Goal: Task Accomplishment & Management: Manage account settings

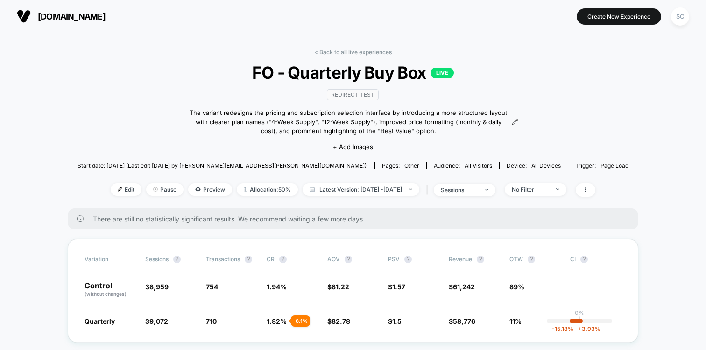
click at [689, 22] on button "SC" at bounding box center [680, 16] width 24 height 19
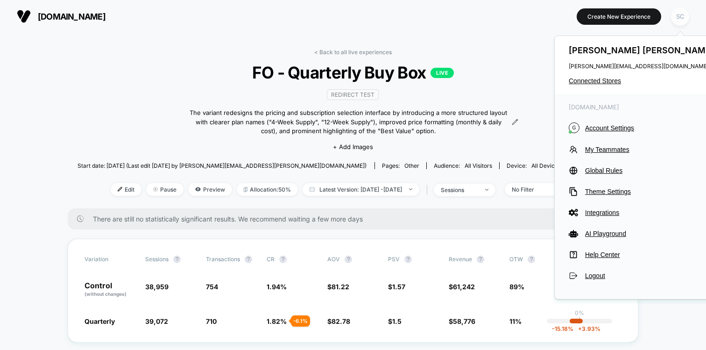
click at [678, 17] on div "SC" at bounding box center [680, 16] width 18 height 18
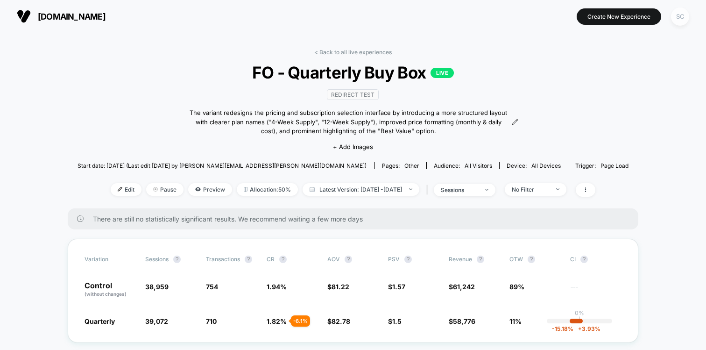
click at [678, 17] on div "SC" at bounding box center [680, 16] width 18 height 18
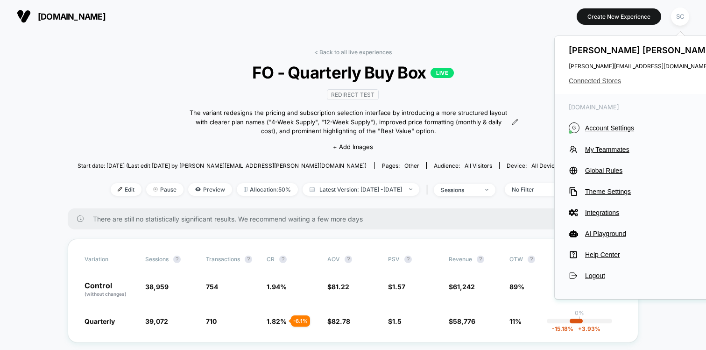
click at [588, 82] on span "Connected Stores" at bounding box center [641, 80] width 147 height 7
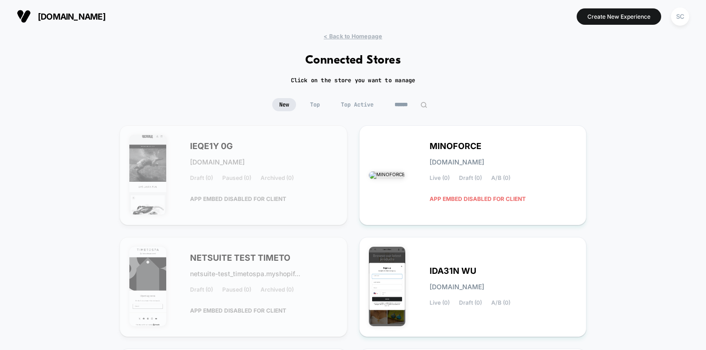
click at [403, 104] on input at bounding box center [410, 104] width 47 height 13
click at [403, 104] on input at bounding box center [410, 104] width 93 height 13
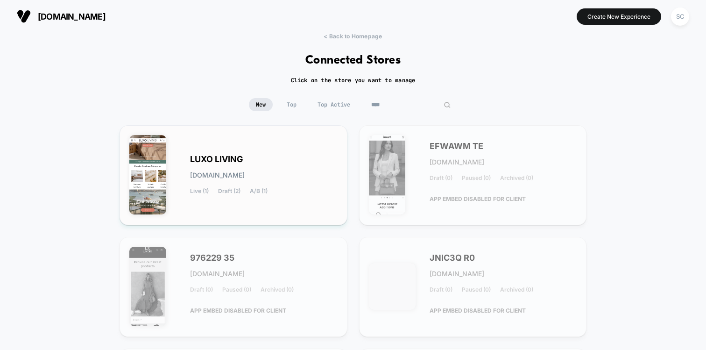
type input "****"
click at [226, 166] on div "LUXO LIVING [DOMAIN_NAME] Live (1) Draft (2) A/B (1)" at bounding box center [263, 175] width 147 height 38
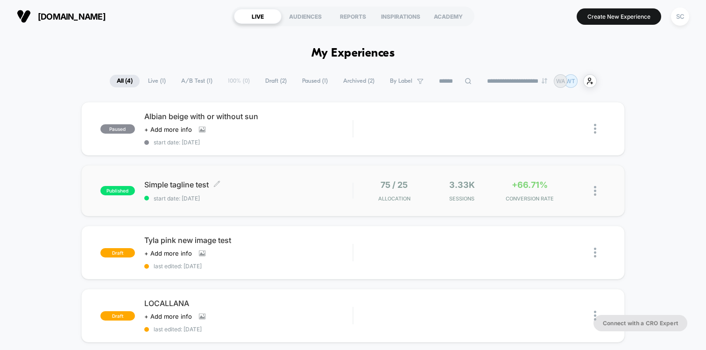
click at [268, 198] on span "start date: [DATE]" at bounding box center [248, 198] width 208 height 7
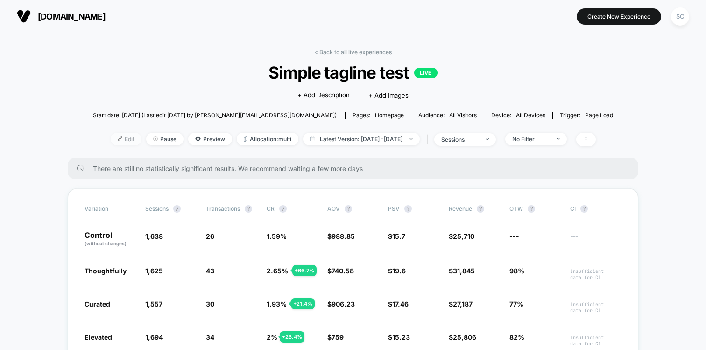
click at [114, 142] on span "Edit" at bounding box center [126, 139] width 31 height 13
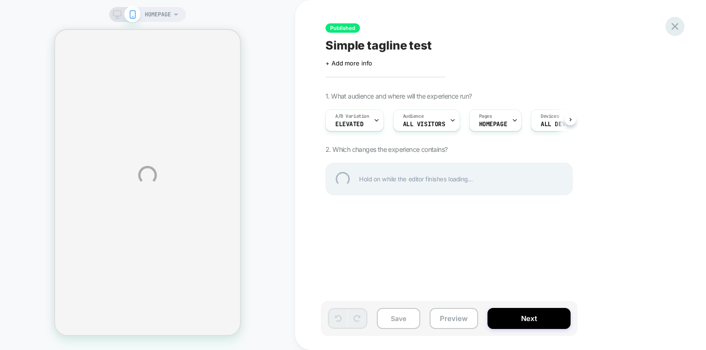
click at [672, 29] on div at bounding box center [674, 26] width 19 height 19
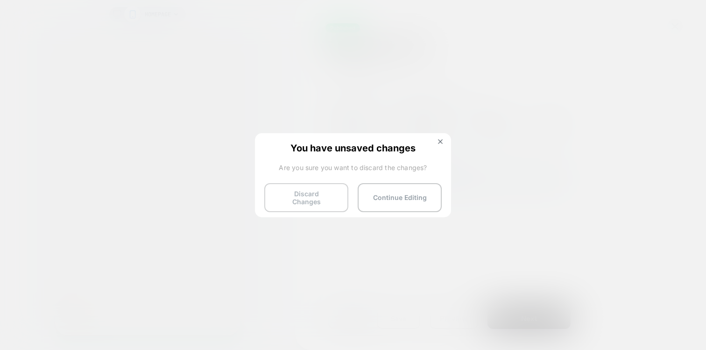
click at [293, 198] on button "Discard Changes" at bounding box center [306, 197] width 84 height 29
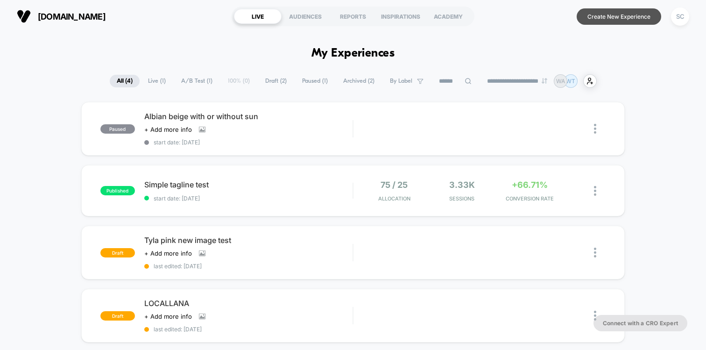
click at [610, 17] on button "Create New Experience" at bounding box center [618, 16] width 84 height 16
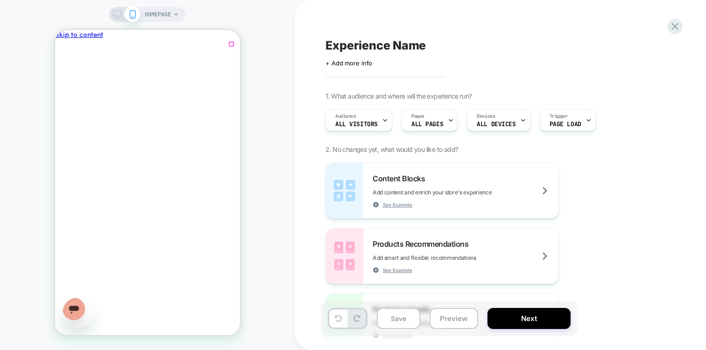
click at [90, 237] on icon "Close" at bounding box center [90, 237] width 0 height 0
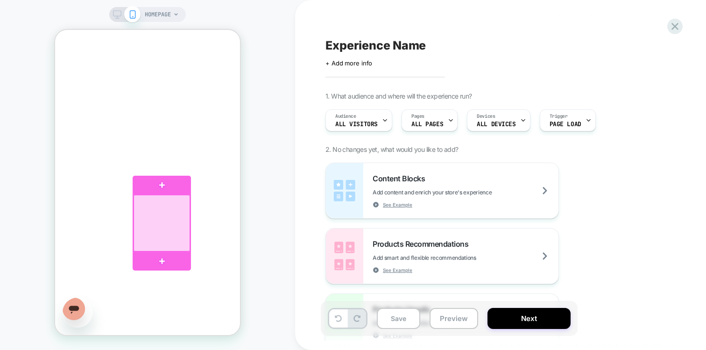
click at [146, 219] on div at bounding box center [161, 223] width 56 height 56
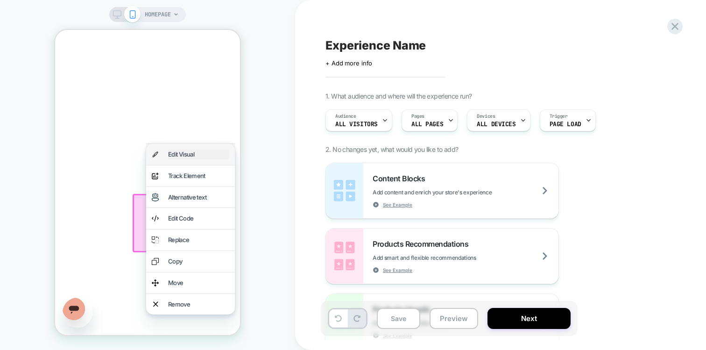
click at [194, 155] on div "Edit Visual" at bounding box center [198, 154] width 61 height 10
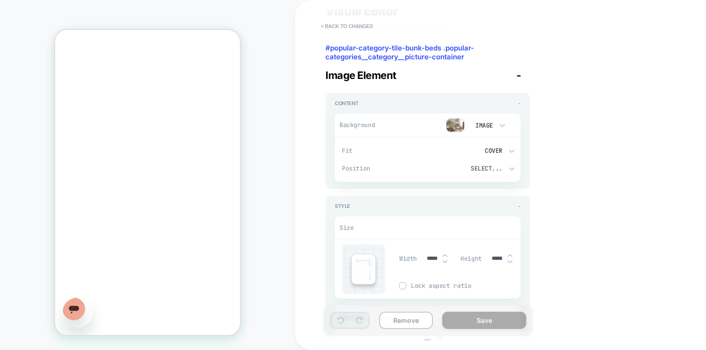
scroll to position [19, 0]
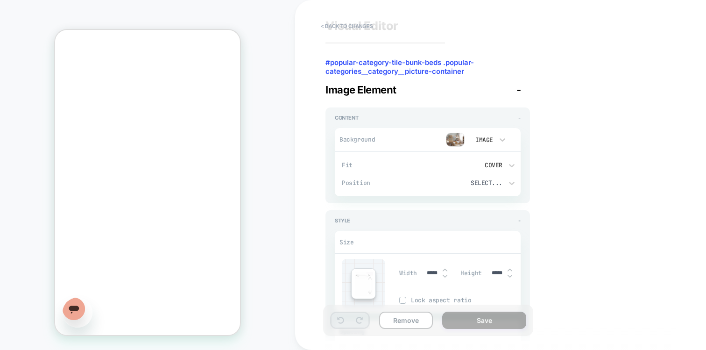
click at [490, 139] on div "Image" at bounding box center [483, 140] width 20 height 8
click at [461, 140] on div at bounding box center [353, 175] width 706 height 350
click at [452, 140] on img at bounding box center [455, 140] width 19 height 14
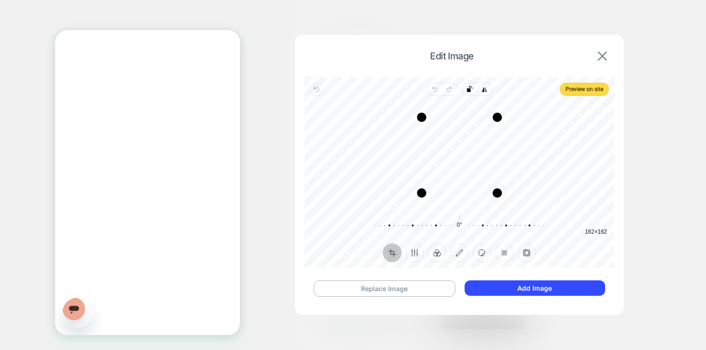
click at [603, 55] on img at bounding box center [601, 55] width 9 height 9
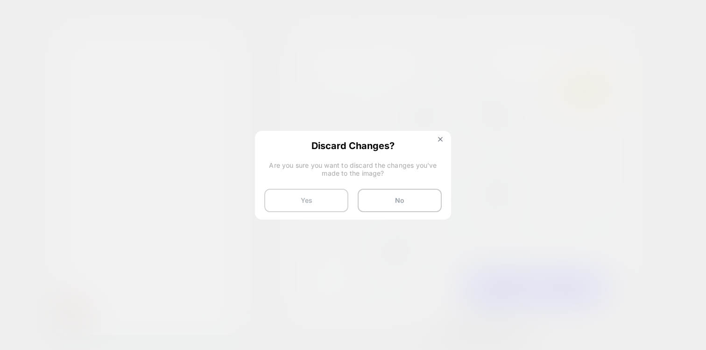
click at [311, 196] on button "Yes" at bounding box center [306, 200] width 84 height 23
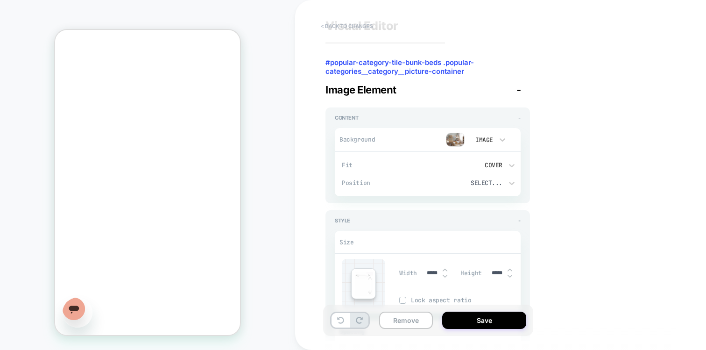
click at [359, 28] on button "< Back to changes" at bounding box center [347, 26] width 62 height 15
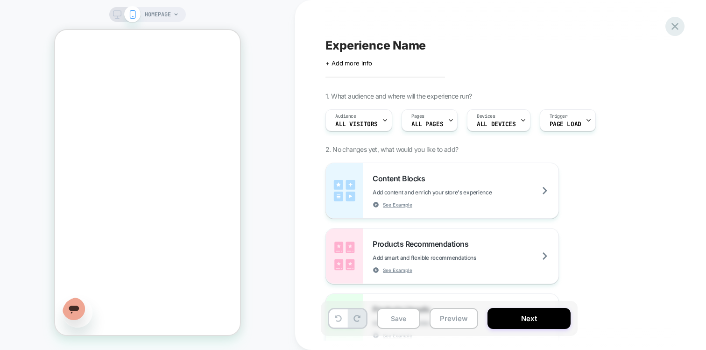
click at [673, 27] on icon at bounding box center [674, 26] width 13 height 13
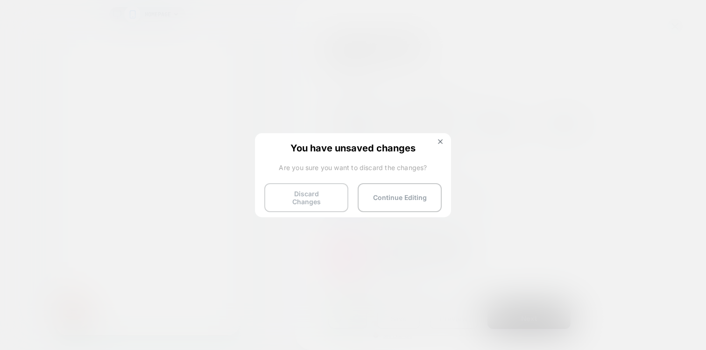
click at [277, 190] on button "Discard Changes" at bounding box center [306, 197] width 84 height 29
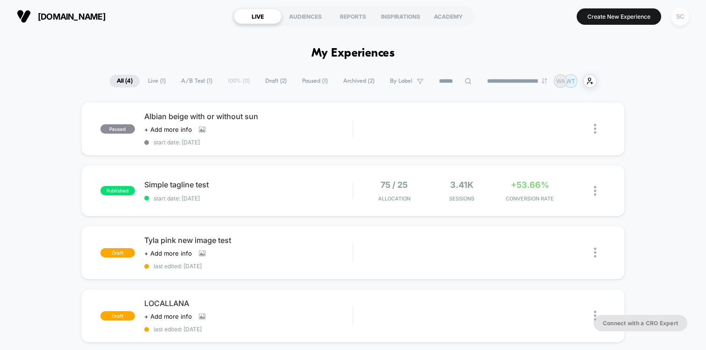
click at [679, 19] on div "SC" at bounding box center [680, 16] width 18 height 18
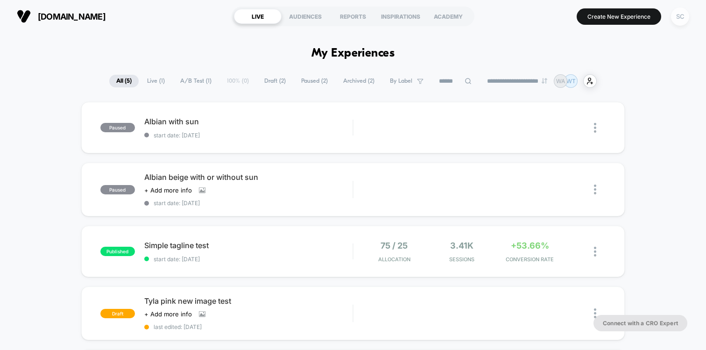
click at [687, 17] on div "SC" at bounding box center [680, 16] width 18 height 18
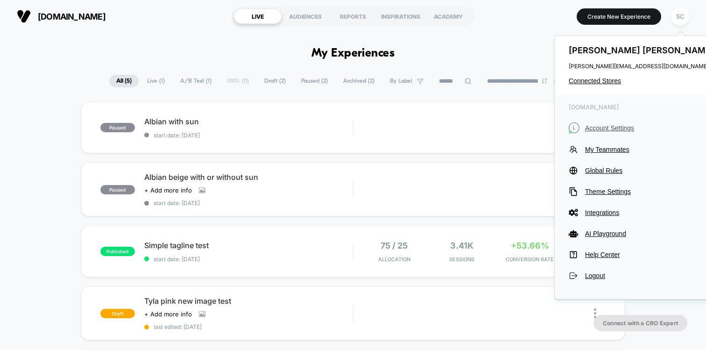
click at [588, 124] on span "Account Settings" at bounding box center [650, 127] width 131 height 7
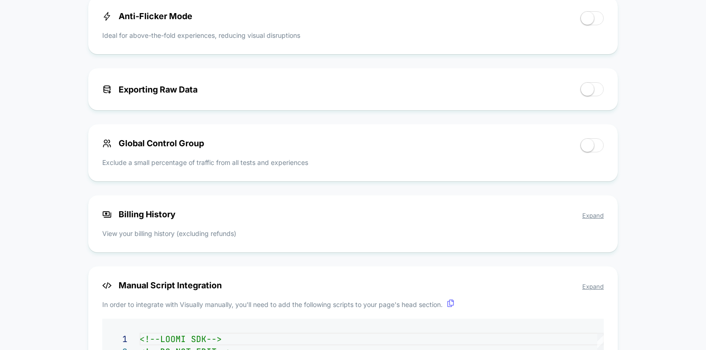
scroll to position [480, 0]
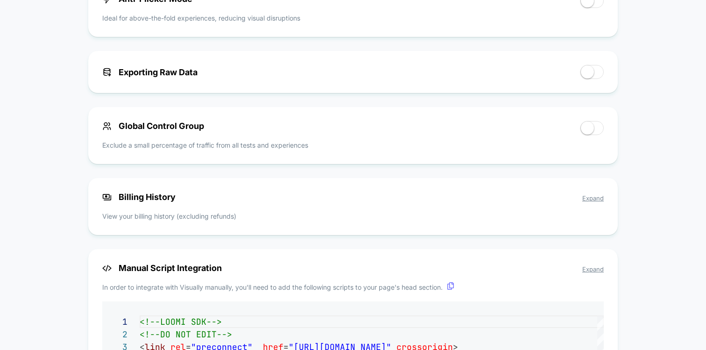
click at [584, 202] on span "Expand" at bounding box center [592, 197] width 21 height 7
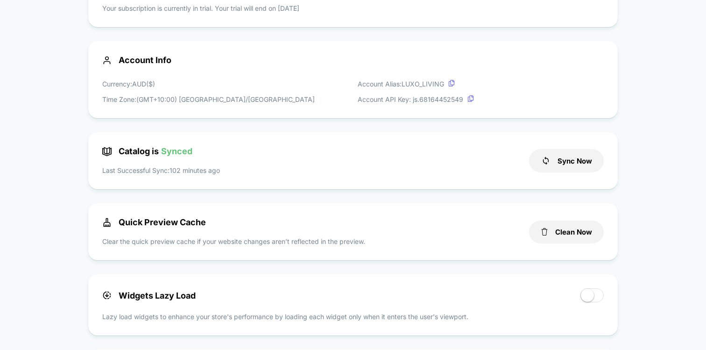
scroll to position [0, 0]
